Goal: Transaction & Acquisition: Book appointment/travel/reservation

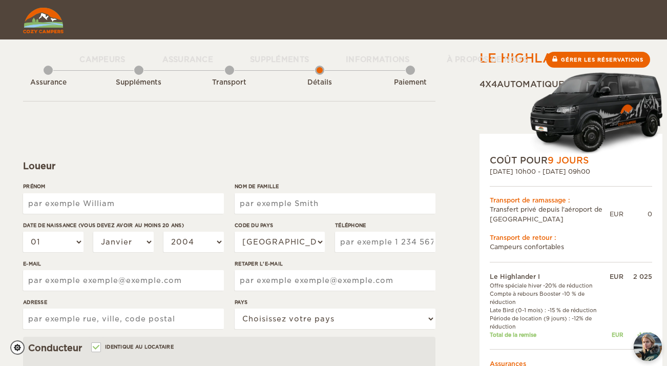
click at [167, 202] on input "Prénom" at bounding box center [123, 203] width 201 height 21
type input "[PERSON_NAME]"
type input "Marais"
select select "33"
type input "778217204"
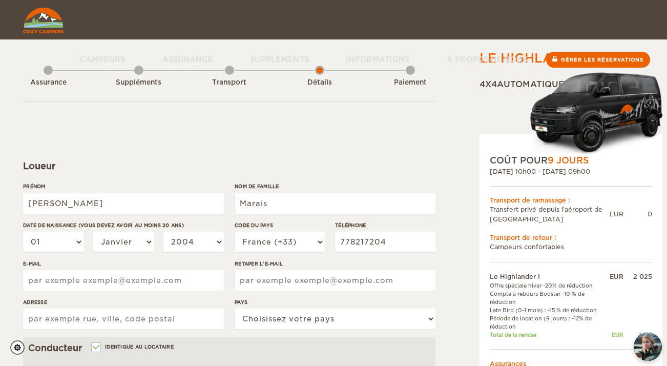
type input "[EMAIL_ADDRESS][DOMAIN_NAME]"
type input "[STREET_ADDRESS]"
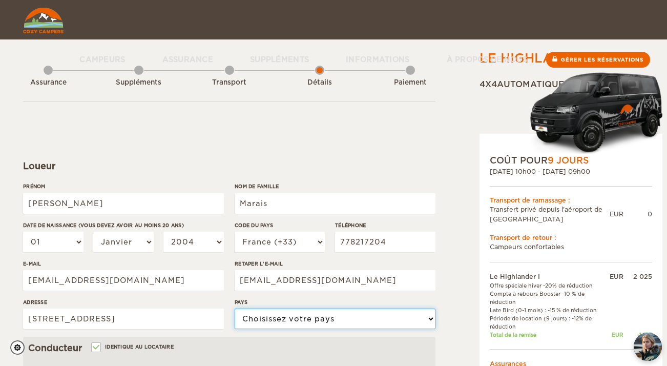
select select "71"
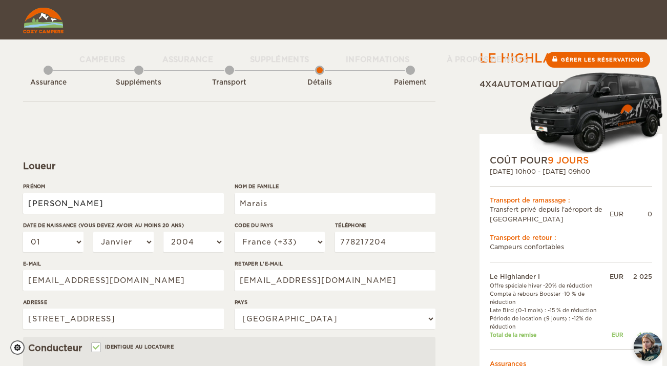
type input "[PERSON_NAME]"
type input "Marais"
click at [68, 242] on select "01 02 03 04 05 06 07 08 09 10 11 12 13 14 15 16 17 18 19 20 21 22 23 24 25 26 2…" at bounding box center [53, 242] width 60 height 21
select select "03"
click at [23, 232] on select "01 02 03 04 05 06 07 08 09 10 11 12 13 14 15 16 17 18 19 20 21 22 23 24 25 26 2…" at bounding box center [53, 242] width 60 height 21
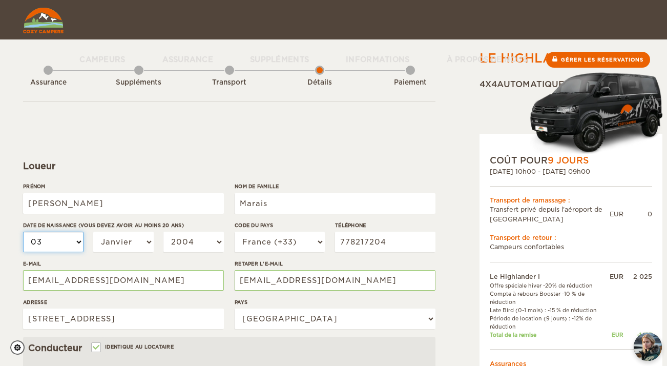
select select "03"
click at [117, 236] on select "[PERSON_NAME] Mars Avril Peut Juin Juillet Août Septembre Octobre Novembre Déce…" at bounding box center [123, 242] width 60 height 21
select select "09"
click at [93, 232] on select "[PERSON_NAME] Mars Avril Peut Juin Juillet Août Septembre Octobre Novembre Déce…" at bounding box center [123, 242] width 60 height 21
select select "09"
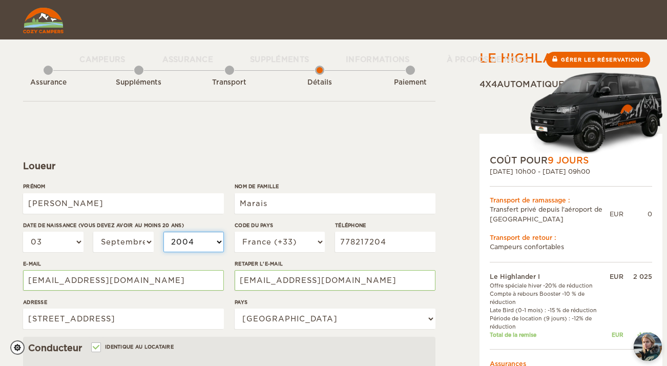
click at [199, 246] on select "2004 2003 2002 2001 2000 1999 1998 1997 1996 1995 1994 1993 1992 1991 1990 1989…" at bounding box center [194, 242] width 60 height 21
select select "2000"
click at [164, 232] on select "2004 2003 2002 2001 2000 1999 1998 1997 1996 1995 1994 1993 1992 1991 1990 1989…" at bounding box center [194, 242] width 60 height 21
select select "2000"
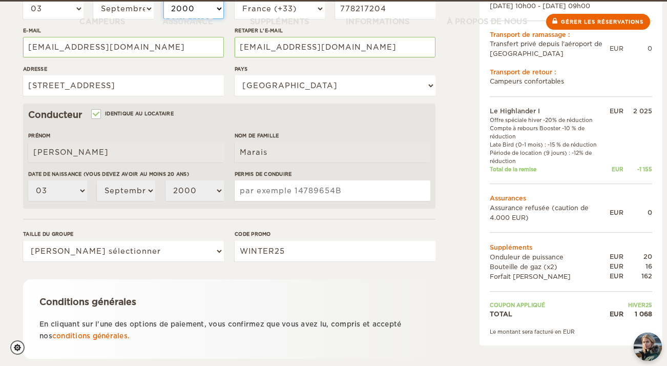
scroll to position [236, 0]
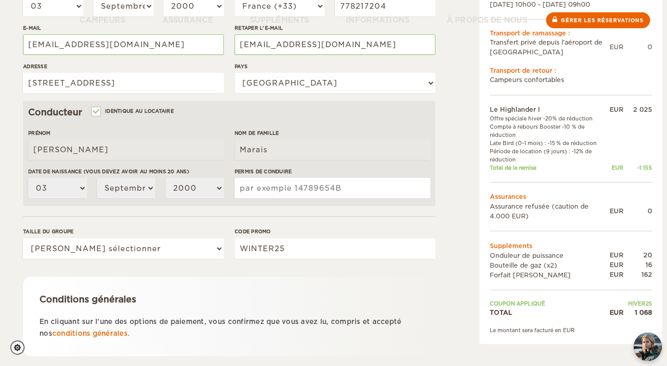
click at [293, 193] on input "Permis de conduire" at bounding box center [333, 188] width 196 height 21
type input "23AQ75197"
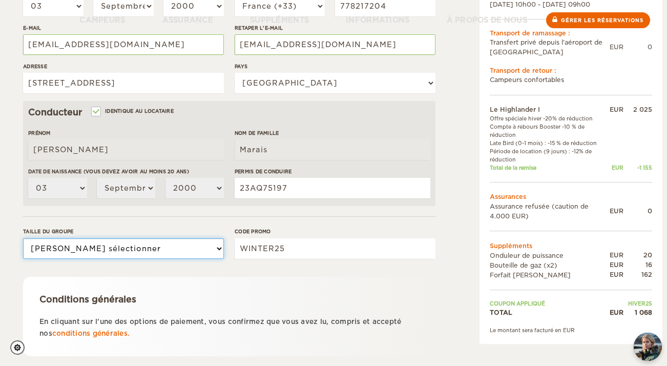
click at [217, 245] on select "[PERSON_NAME] sélectionner 1 2" at bounding box center [123, 248] width 201 height 21
select select "2"
click at [23, 238] on select "[PERSON_NAME] sélectionner 1 2" at bounding box center [123, 248] width 201 height 21
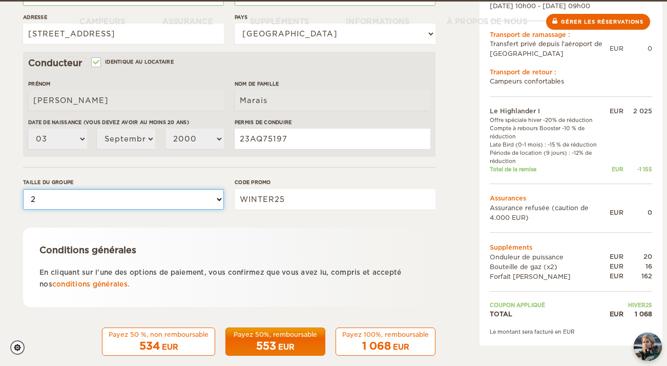
scroll to position [301, 0]
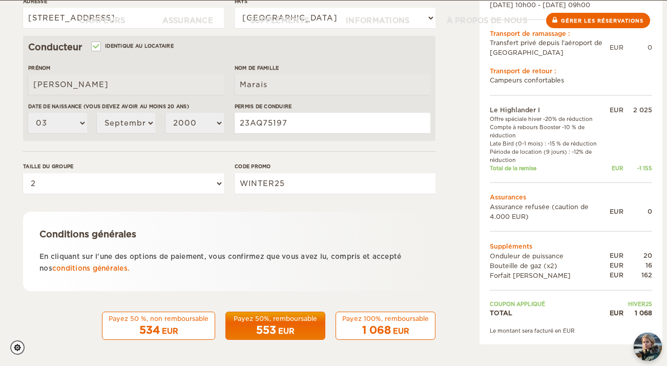
click at [275, 321] on font "Payez 50%, remboursable" at bounding box center [276, 319] width 84 height 8
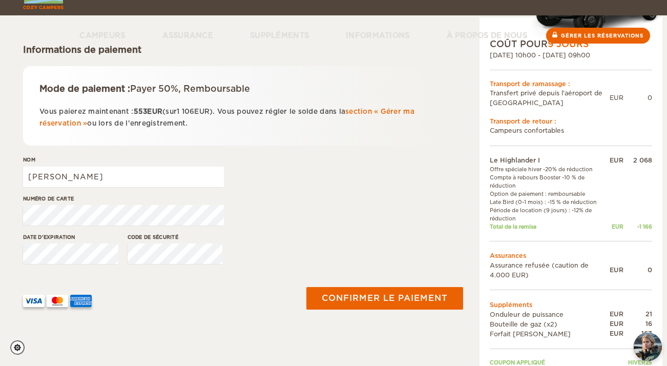
scroll to position [134, 0]
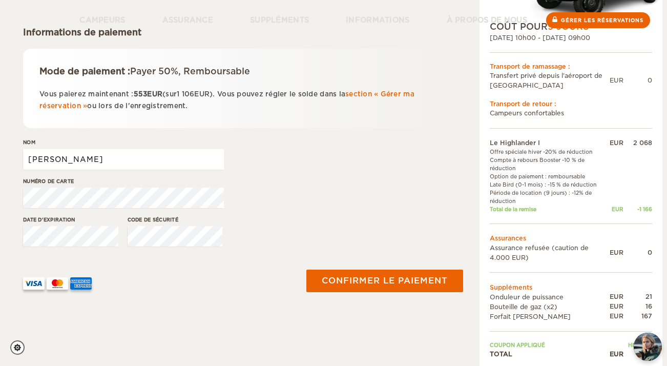
click at [144, 162] on input "charlene" at bounding box center [123, 159] width 201 height 21
type input "charlene Marais"
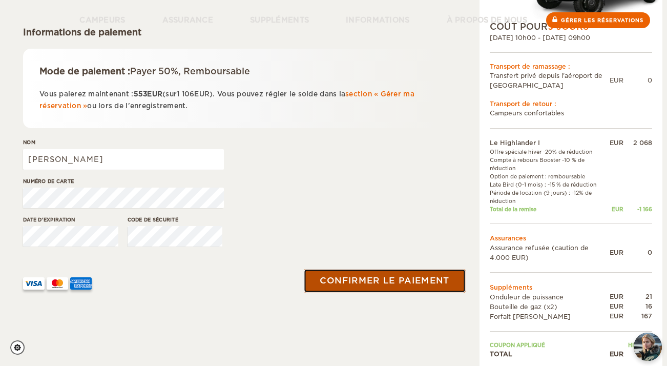
click at [337, 282] on font "Confirmer le paiement" at bounding box center [385, 281] width 130 height 10
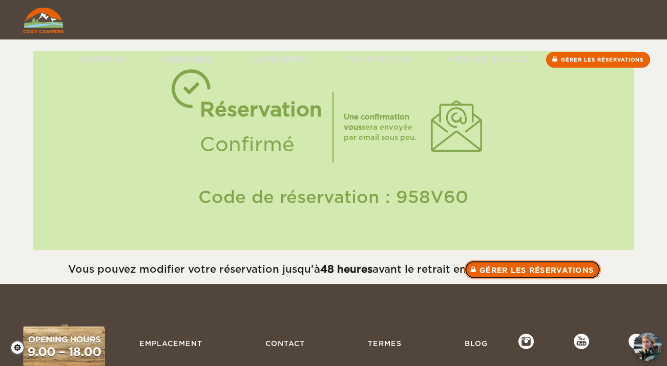
click at [523, 269] on font "Gérer les réservations" at bounding box center [537, 270] width 115 height 8
